Goal: Task Accomplishment & Management: Use online tool/utility

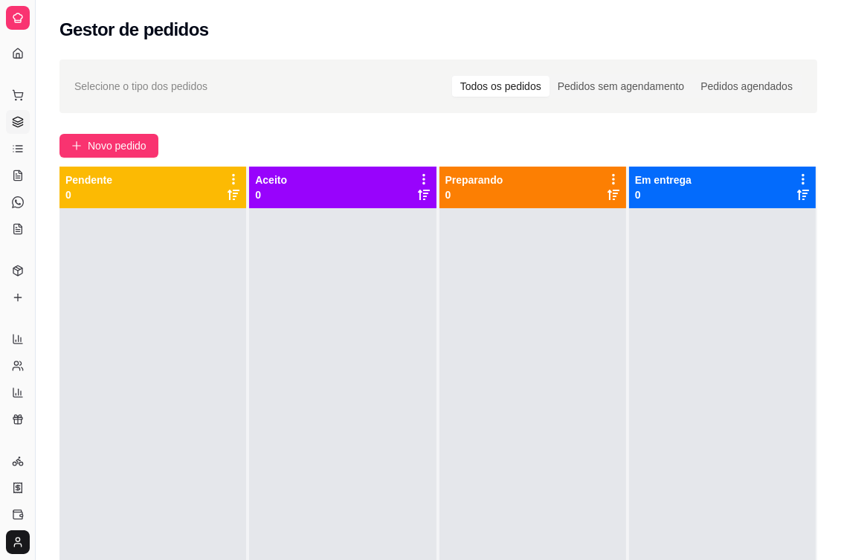
click at [187, 332] on div at bounding box center [152, 488] width 187 height 560
click at [129, 140] on span "Novo pedido" at bounding box center [117, 146] width 59 height 16
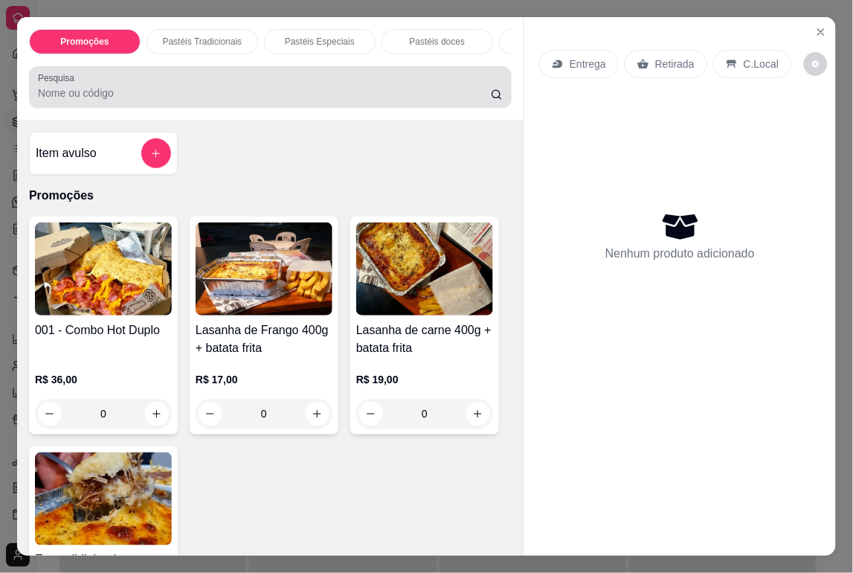
click at [152, 108] on div "Pesquisa" at bounding box center [270, 87] width 483 height 42
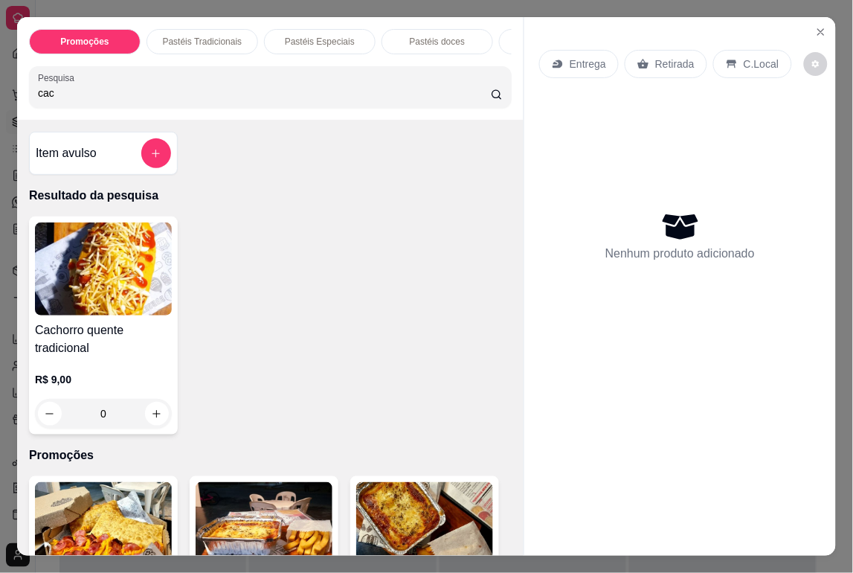
type input "cac"
click at [152, 425] on div "0" at bounding box center [103, 414] width 137 height 30
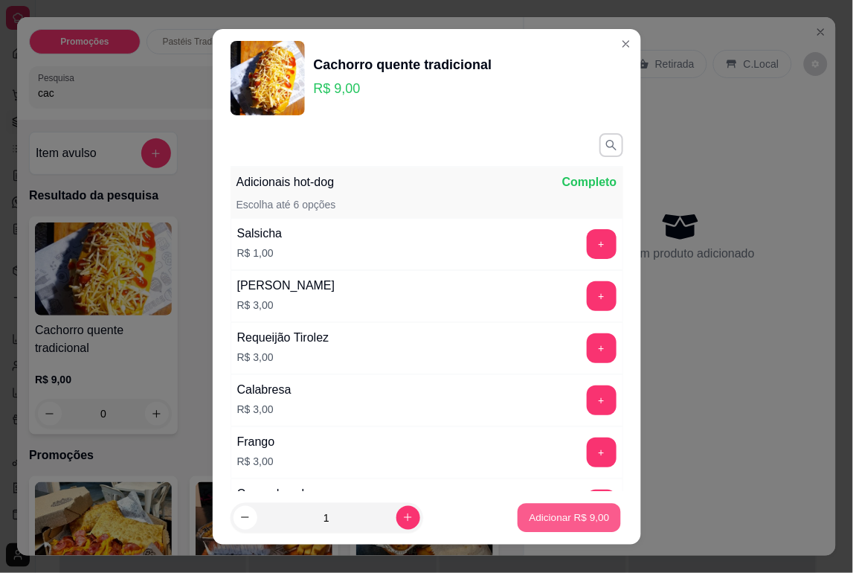
click at [583, 517] on p "Adicionar R$ 9,00" at bounding box center [570, 517] width 80 height 14
type input "1"
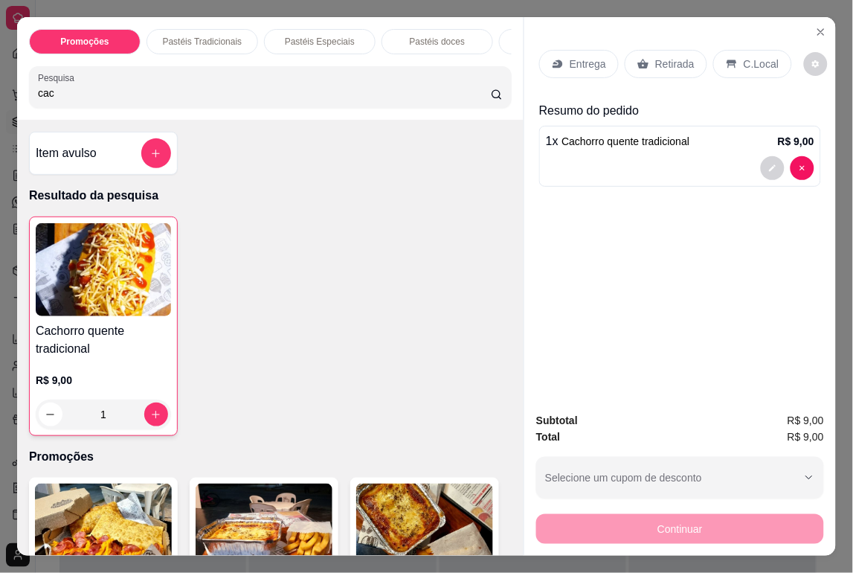
click at [726, 62] on icon at bounding box center [732, 64] width 12 height 12
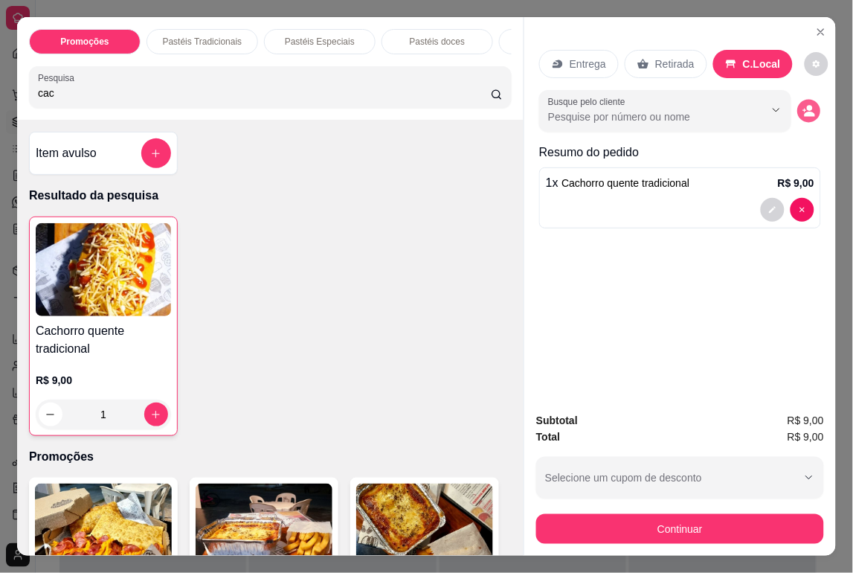
click at [813, 109] on button "decrease-product-quantity" at bounding box center [809, 111] width 23 height 23
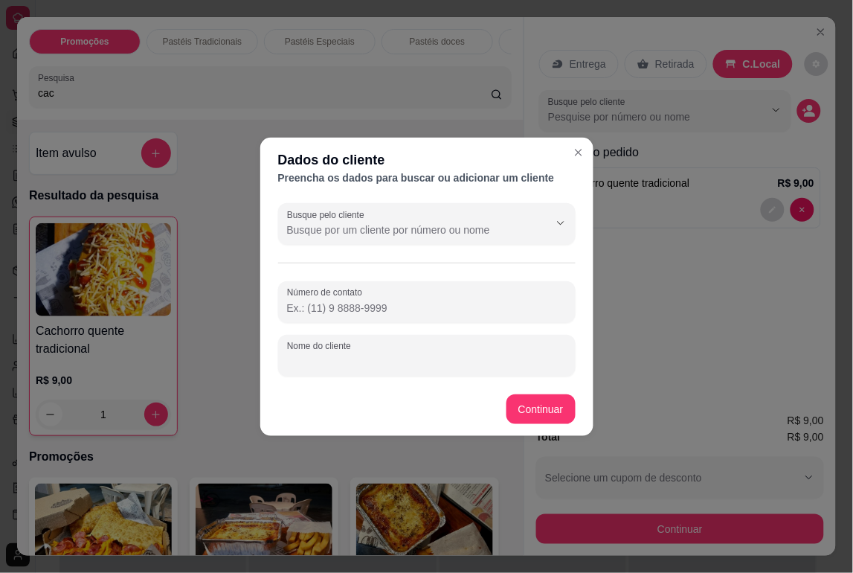
click at [473, 367] on input "Nome do cliente" at bounding box center [427, 361] width 280 height 15
type input "[PERSON_NAME]"
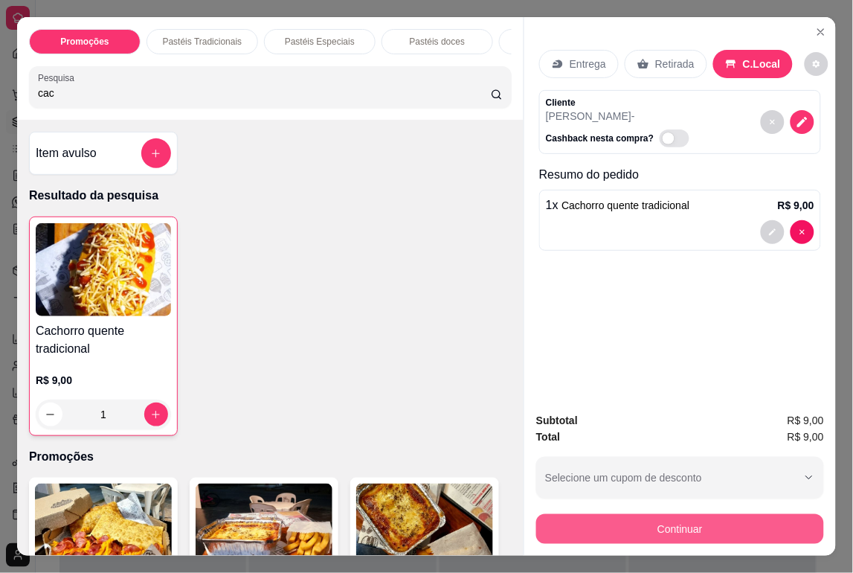
click at [694, 534] on button "Continuar" at bounding box center [680, 529] width 288 height 30
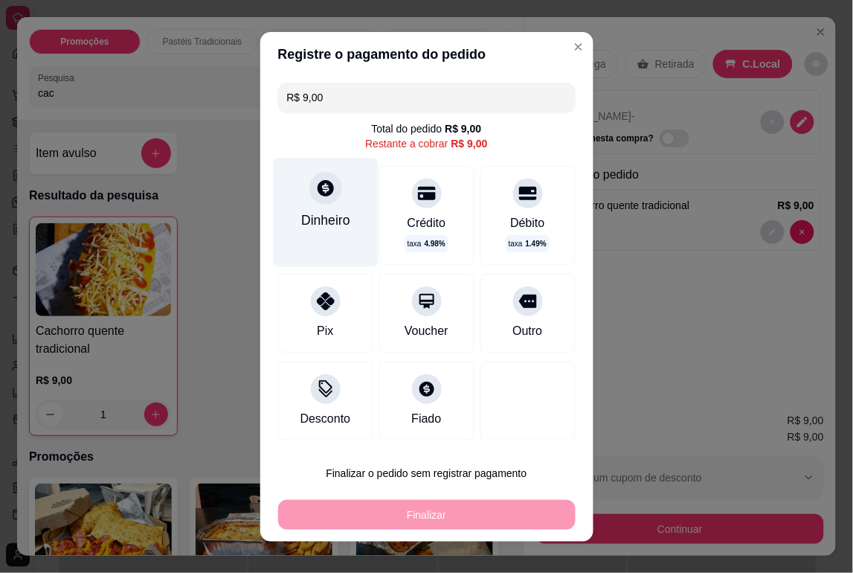
click at [300, 180] on div "Dinheiro" at bounding box center [325, 212] width 105 height 109
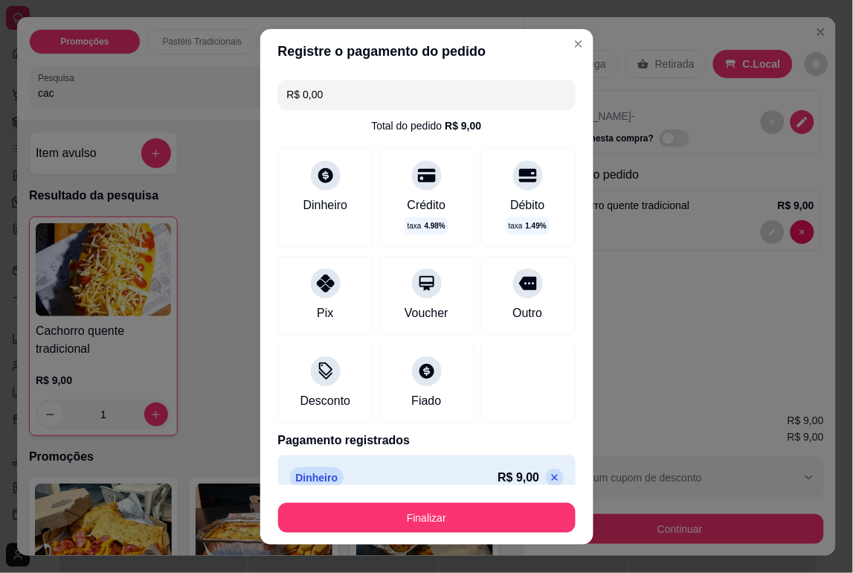
type input "R$ 0,00"
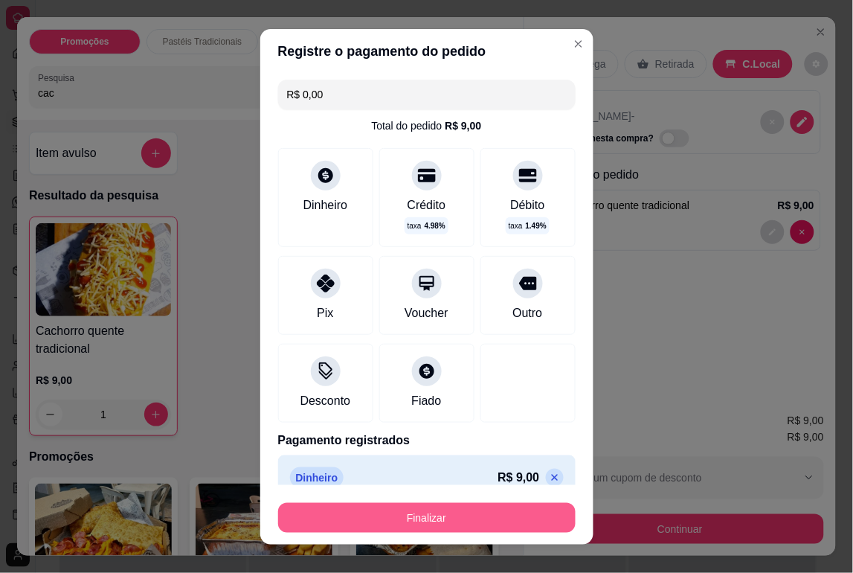
click at [466, 511] on button "Finalizar" at bounding box center [426, 518] width 297 height 30
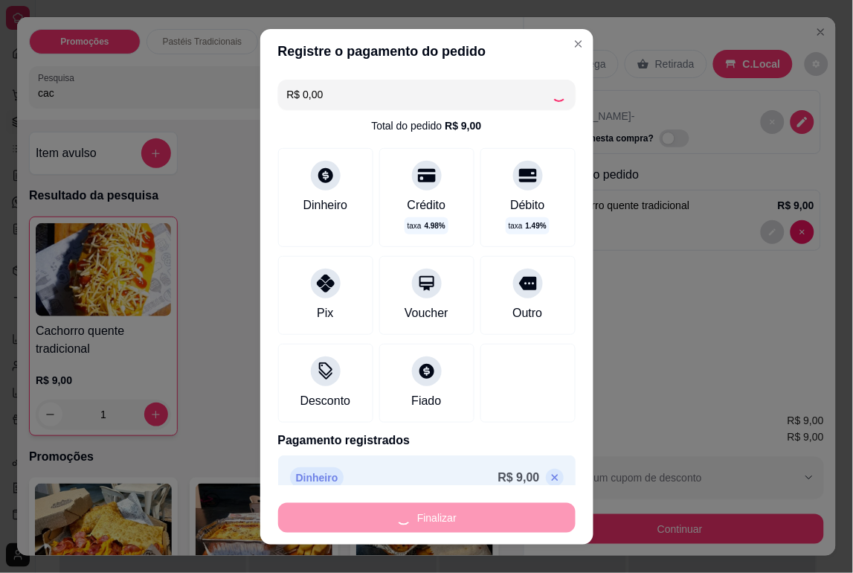
type input "0"
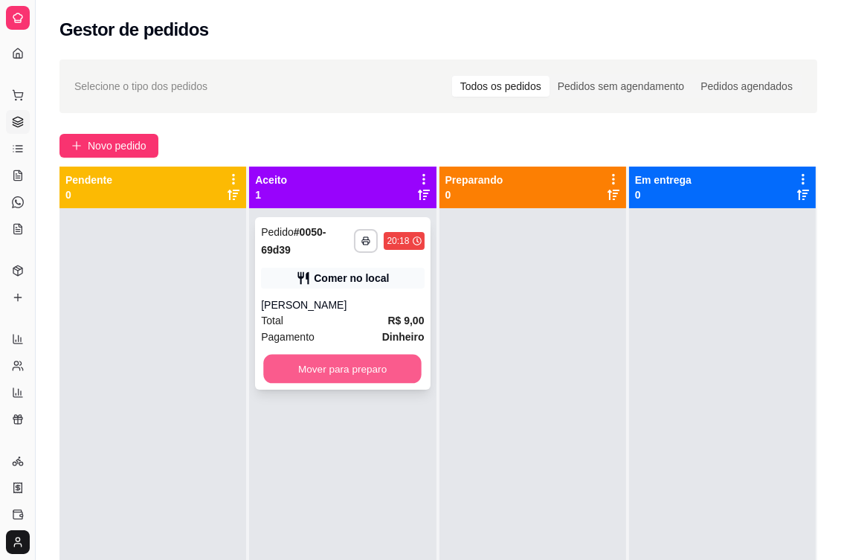
click at [366, 367] on button "Mover para preparo" at bounding box center [343, 369] width 158 height 29
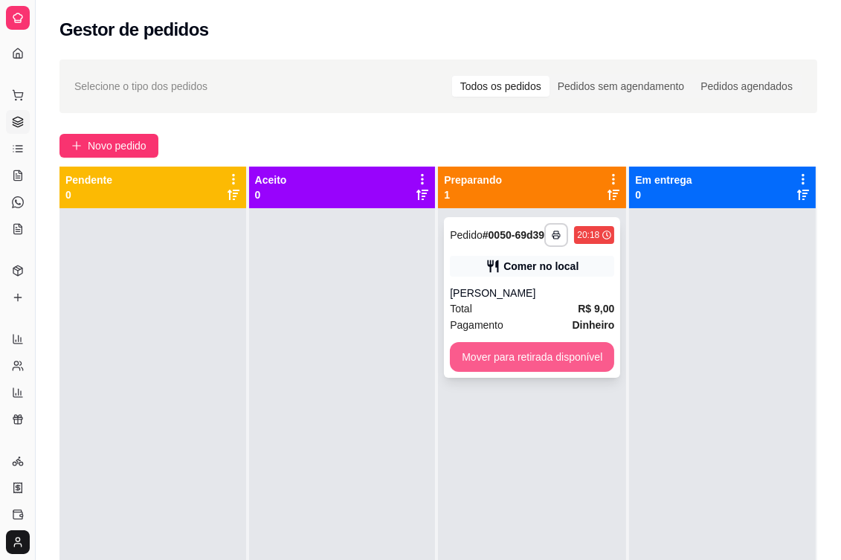
click at [550, 372] on button "Mover para retirada disponível" at bounding box center [532, 357] width 164 height 30
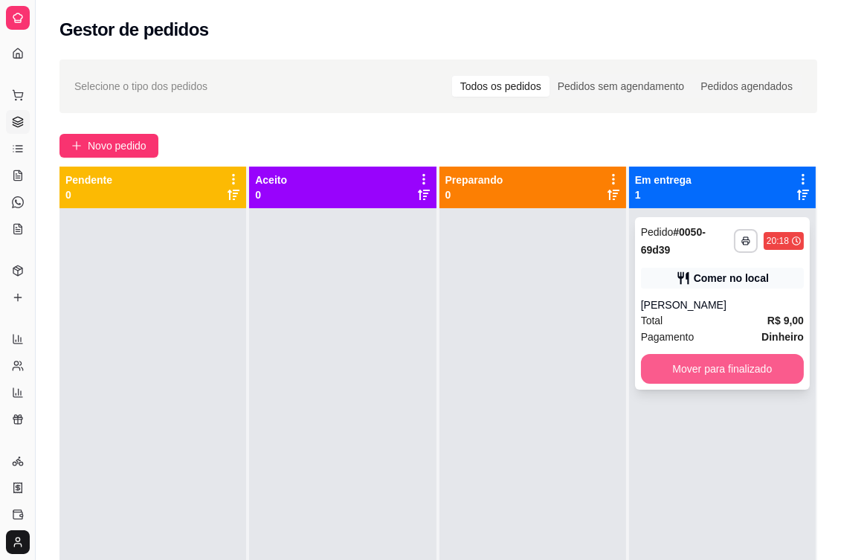
click at [695, 363] on button "Mover para finalizado" at bounding box center [722, 369] width 163 height 30
